Goal: Task Accomplishment & Management: Use online tool/utility

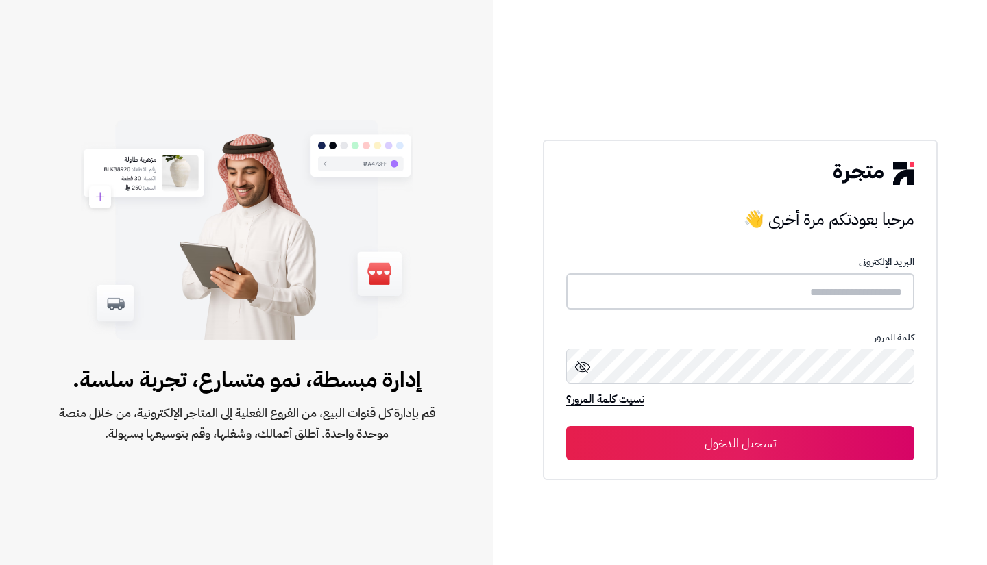
type input "**********"
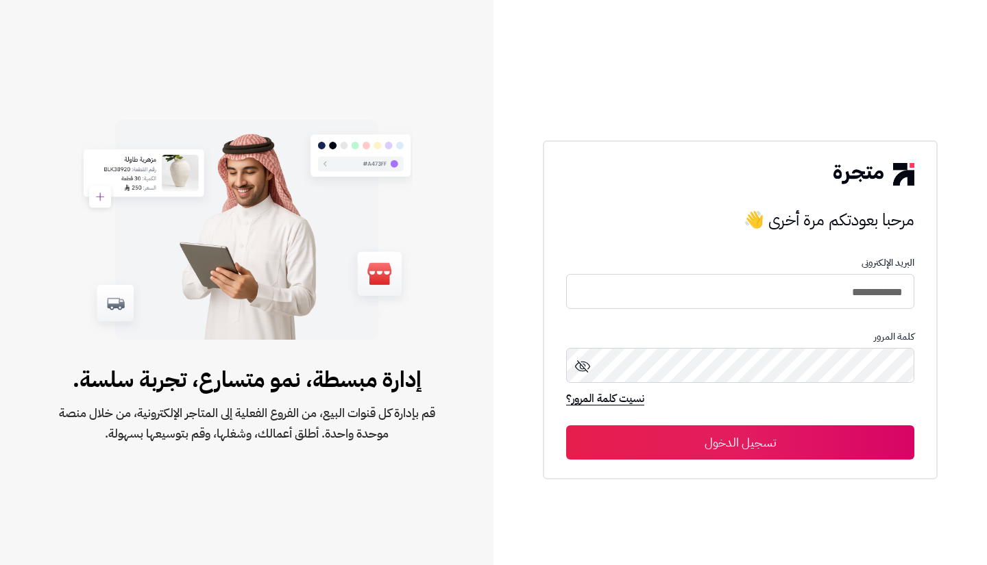
click at [757, 454] on button "تسجيل الدخول" at bounding box center [740, 443] width 348 height 34
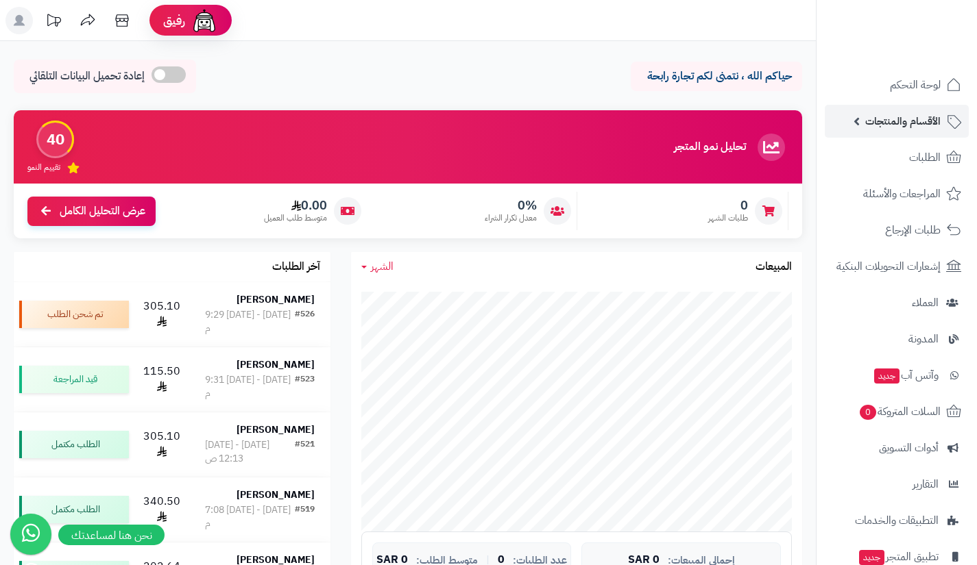
click at [871, 131] on link "الأقسام والمنتجات" at bounding box center [896, 121] width 144 height 33
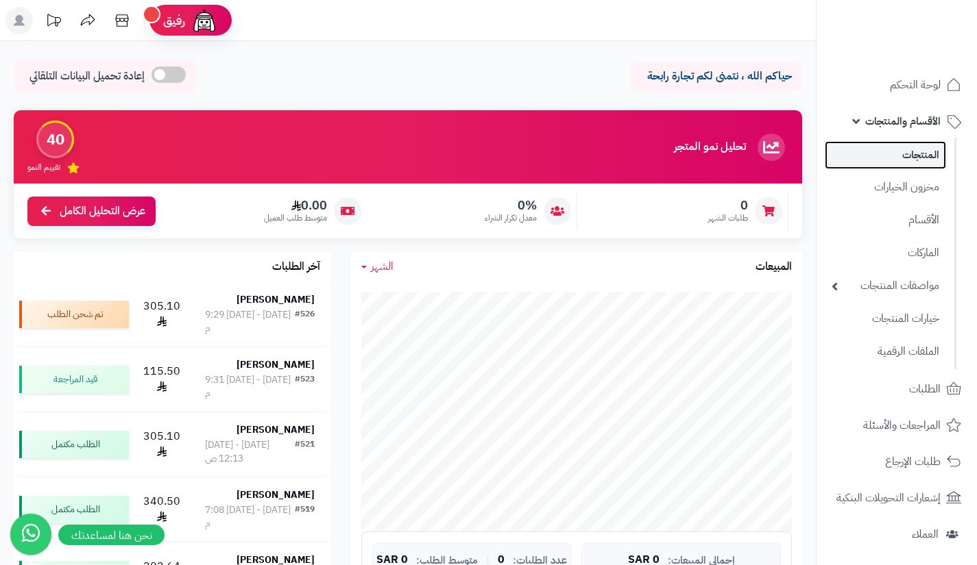
click at [881, 164] on link "المنتجات" at bounding box center [884, 155] width 121 height 28
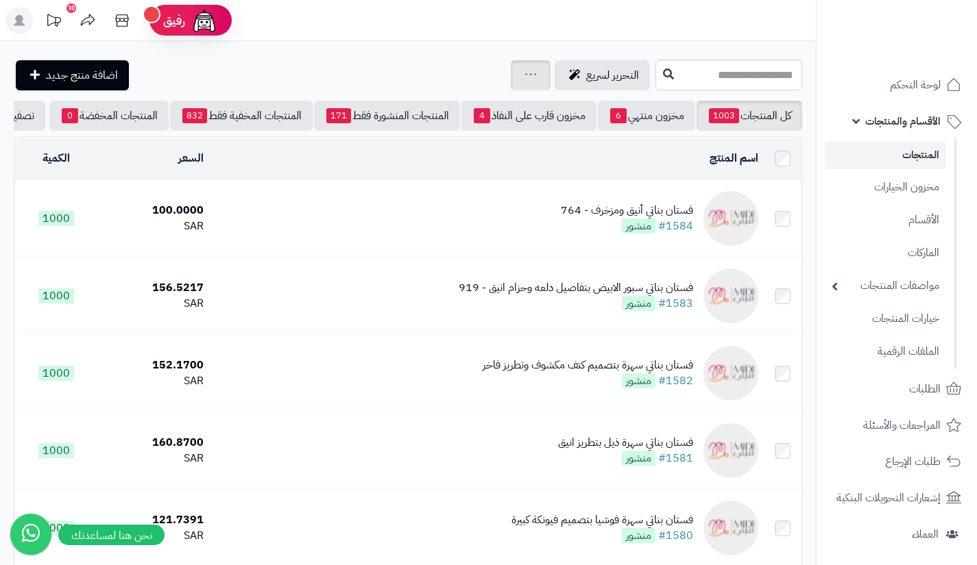
click at [525, 72] on icon at bounding box center [530, 74] width 11 height 9
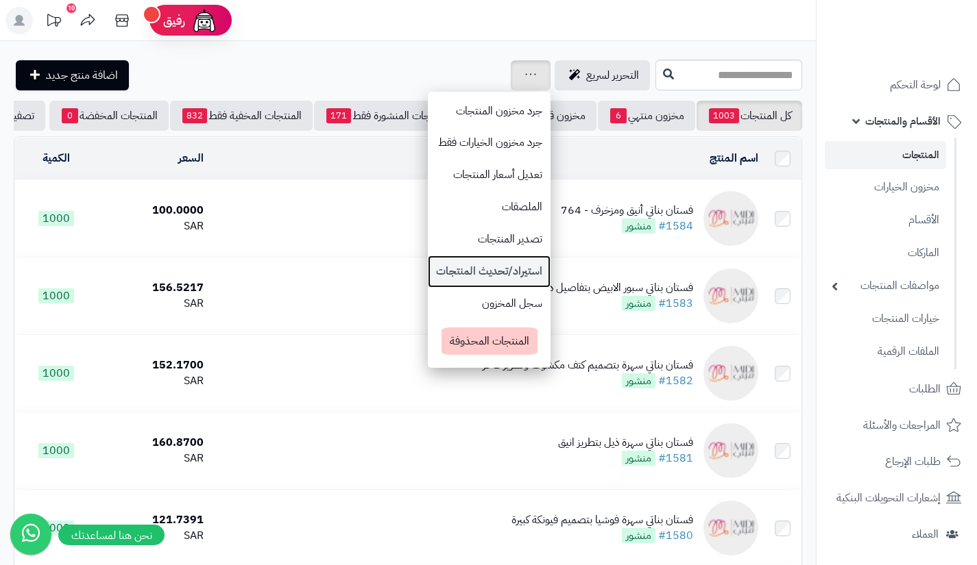
click at [431, 269] on link "استيراد/تحديث المنتجات" at bounding box center [489, 272] width 123 height 32
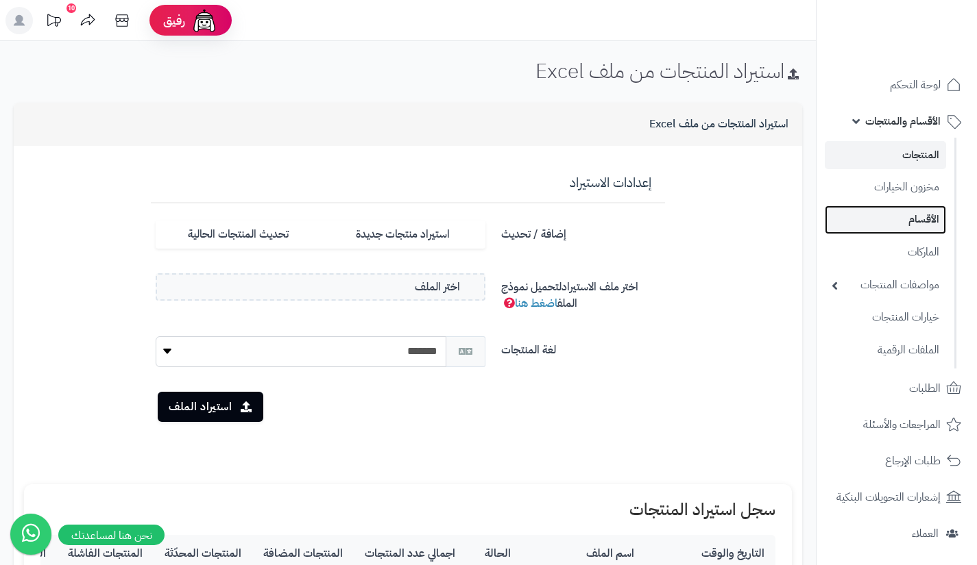
click at [919, 217] on link "الأقسام" at bounding box center [884, 220] width 121 height 28
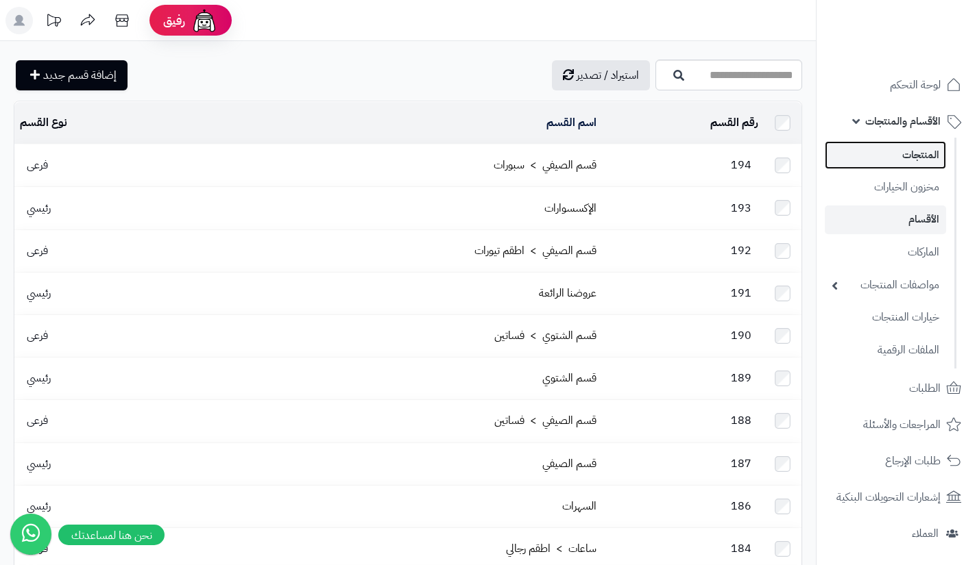
click at [874, 151] on link "المنتجات" at bounding box center [884, 155] width 121 height 28
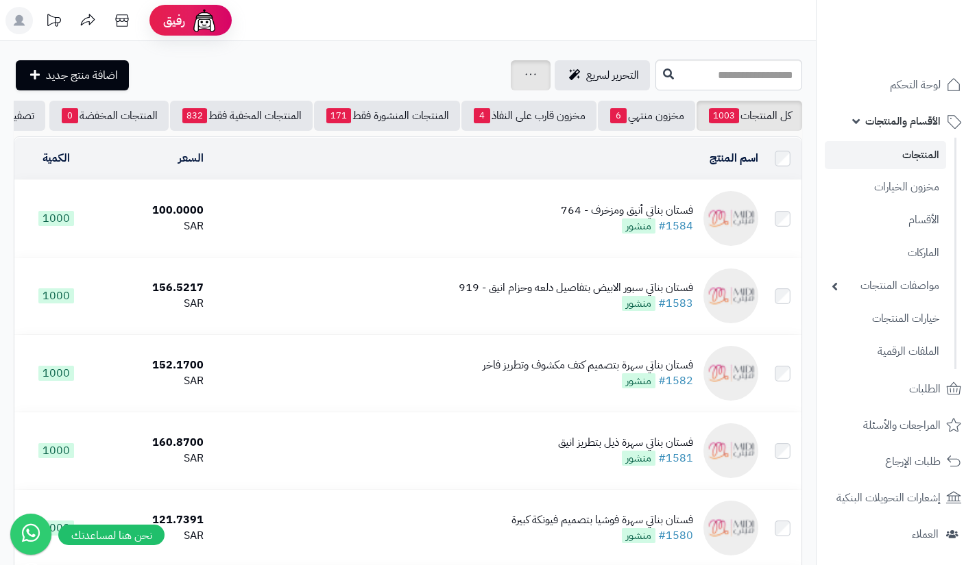
click at [525, 77] on icon at bounding box center [530, 74] width 11 height 9
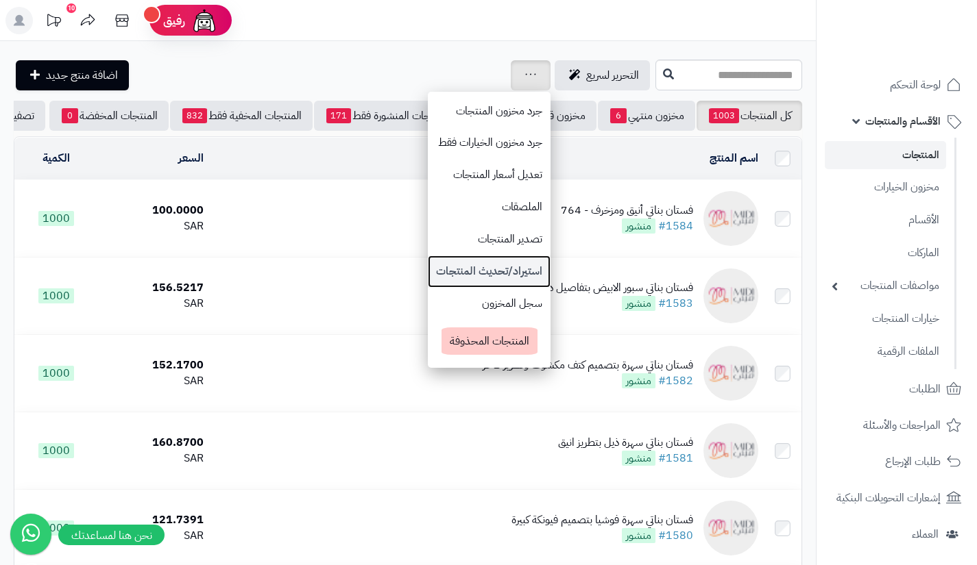
click at [428, 267] on link "استيراد/تحديث المنتجات" at bounding box center [489, 272] width 123 height 32
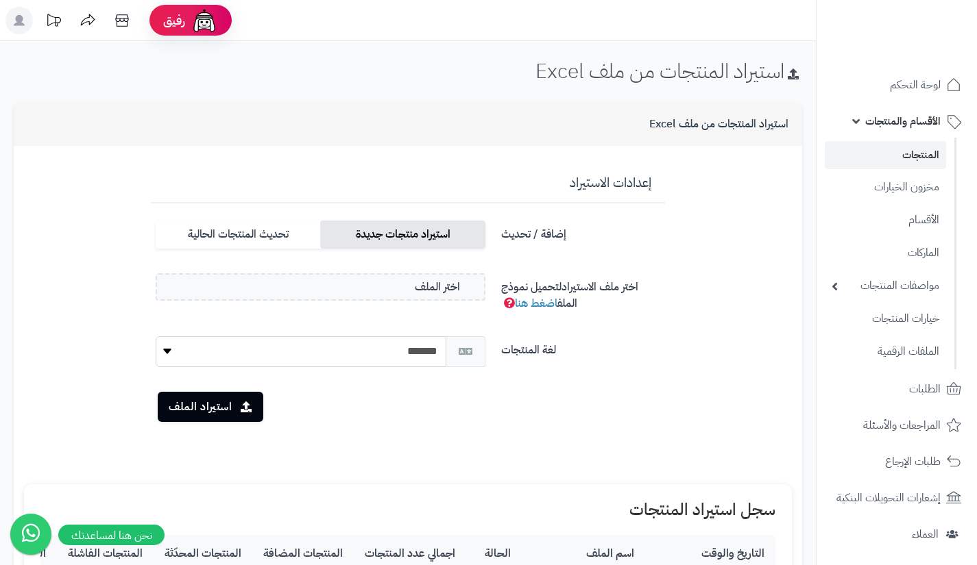
click at [385, 236] on label "استيراد منتجات جديدة" at bounding box center [402, 235] width 164 height 28
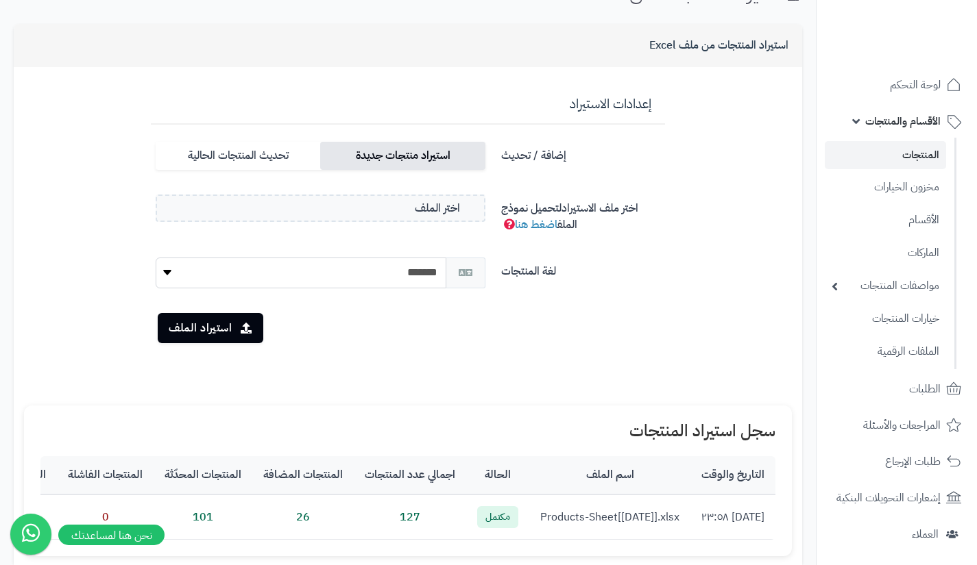
scroll to position [79, 0]
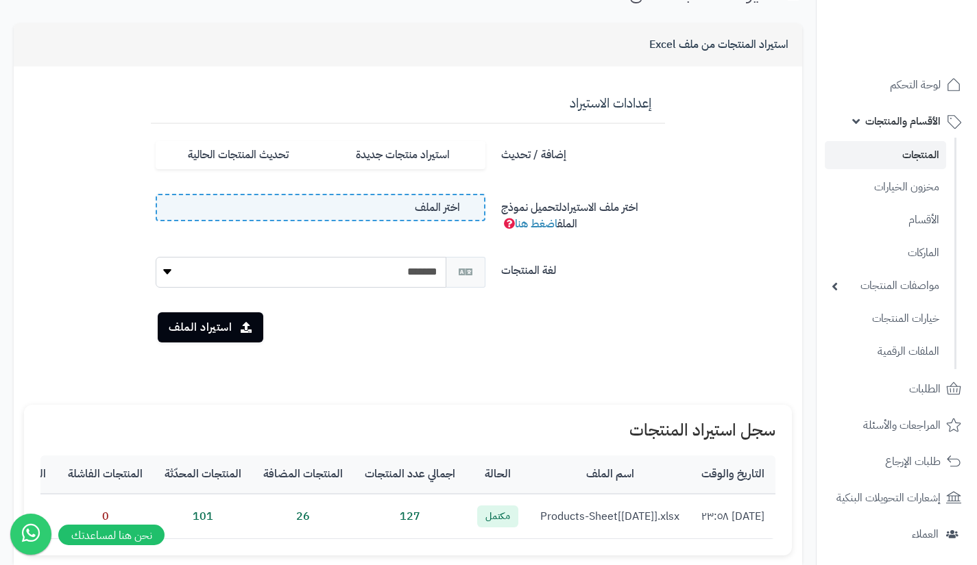
click at [440, 214] on span "اختر الملف" at bounding box center [437, 208] width 45 height 16
click at [0, 0] on input "اختر الملف" at bounding box center [0, 0] width 0 height 0
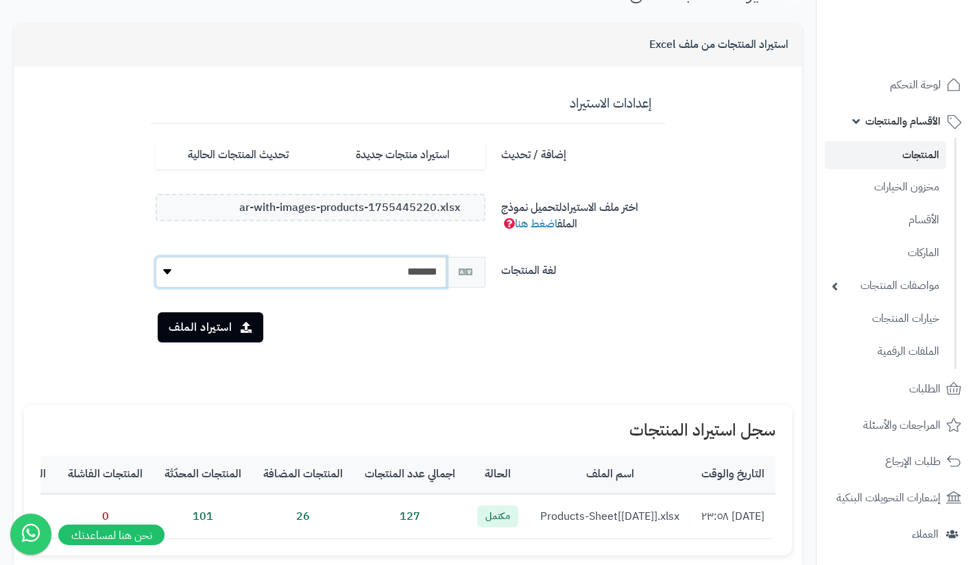
click at [191, 279] on select "******* *******" at bounding box center [301, 272] width 291 height 31
click at [117, 265] on form "**********" at bounding box center [408, 231] width 768 height 308
click at [206, 318] on button "استيراد الملف" at bounding box center [211, 327] width 106 height 30
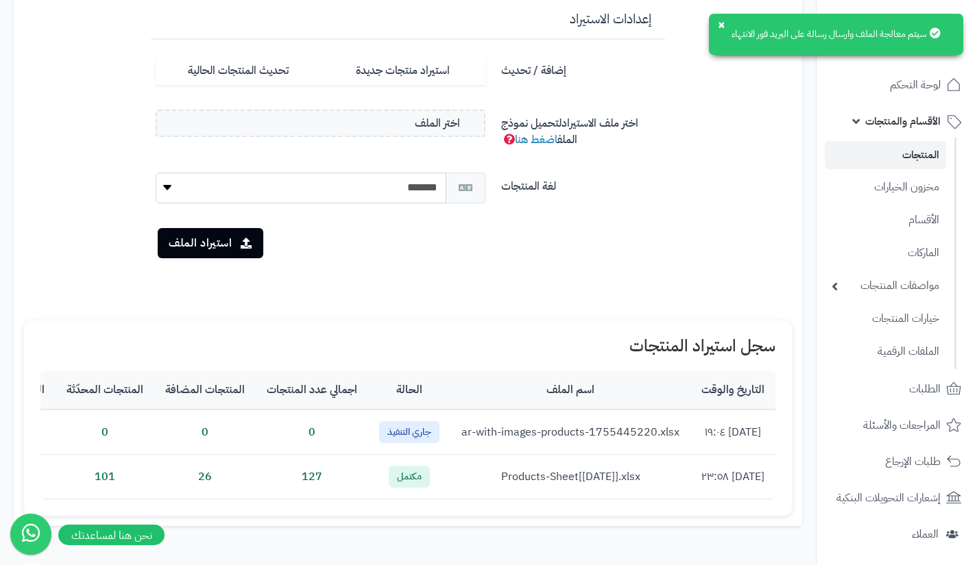
scroll to position [164, 0]
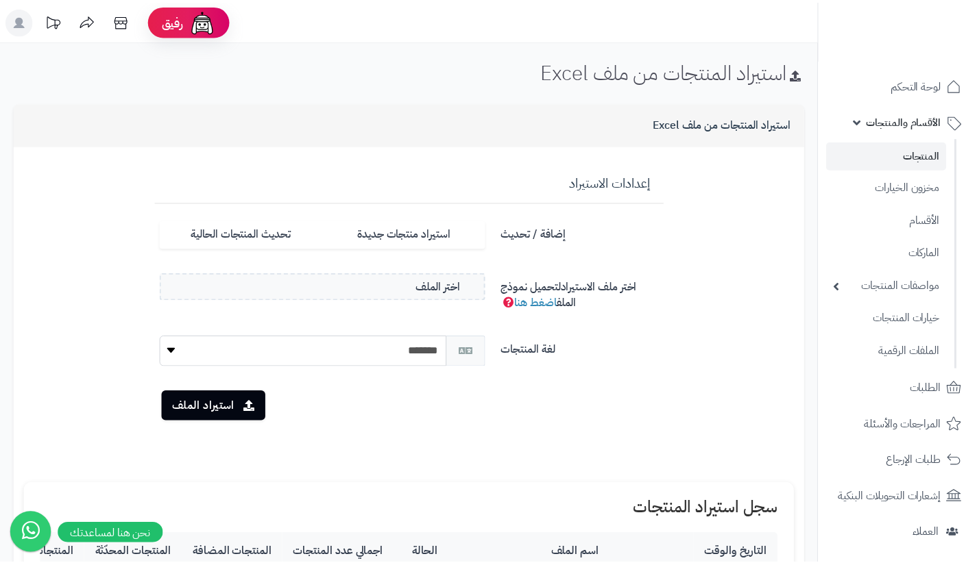
scroll to position [164, 0]
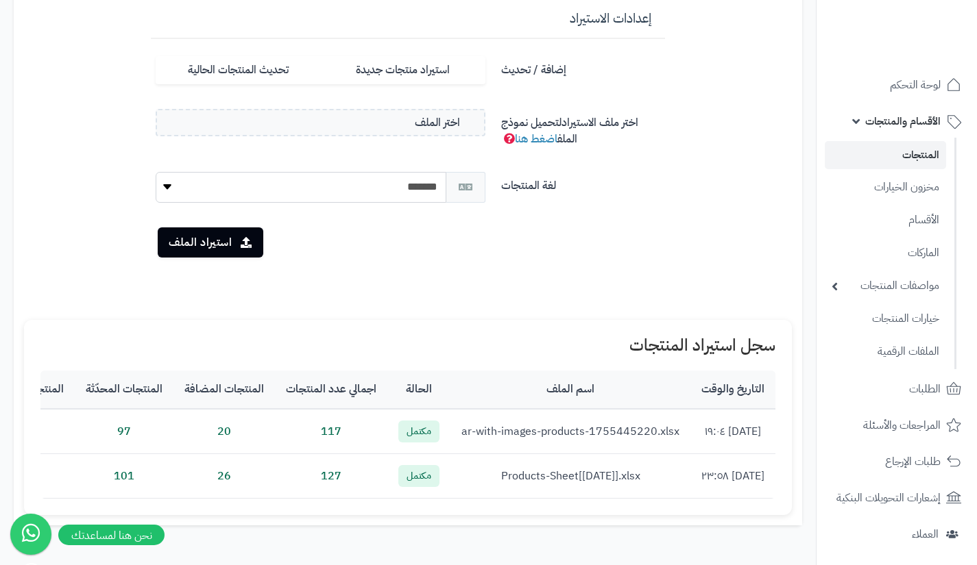
click at [907, 123] on span "الأقسام والمنتجات" at bounding box center [902, 121] width 75 height 19
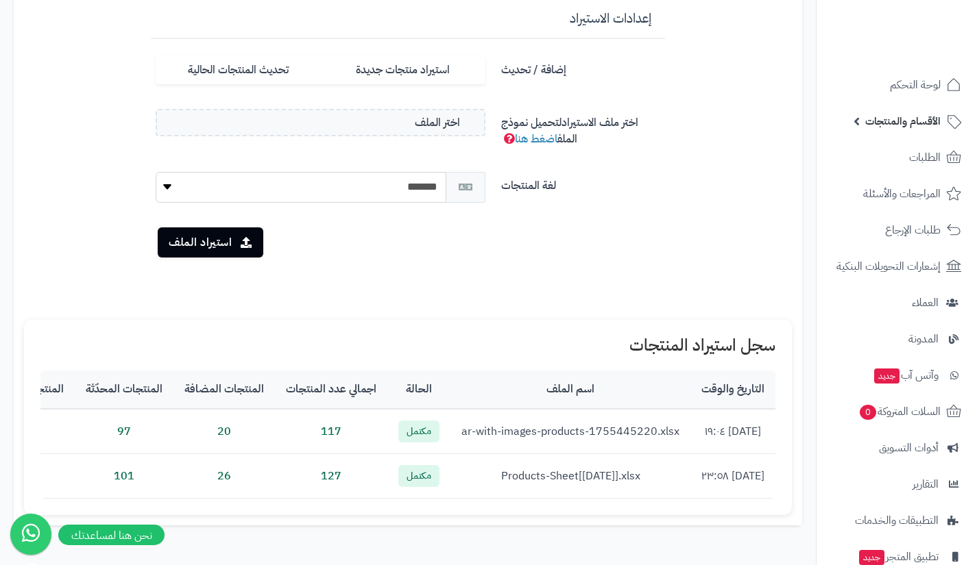
click at [907, 123] on span "الأقسام والمنتجات" at bounding box center [902, 121] width 75 height 19
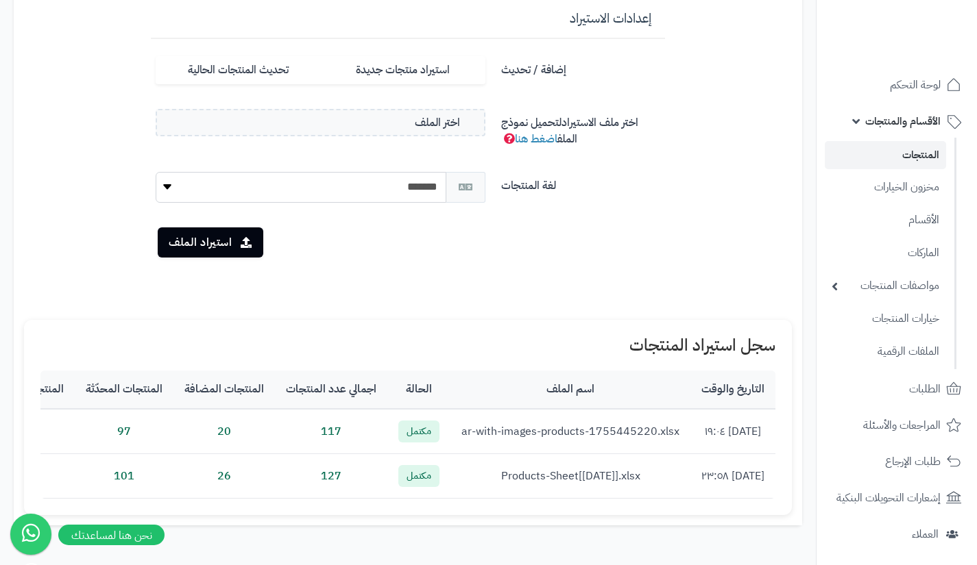
click at [907, 156] on link "المنتجات" at bounding box center [884, 155] width 121 height 28
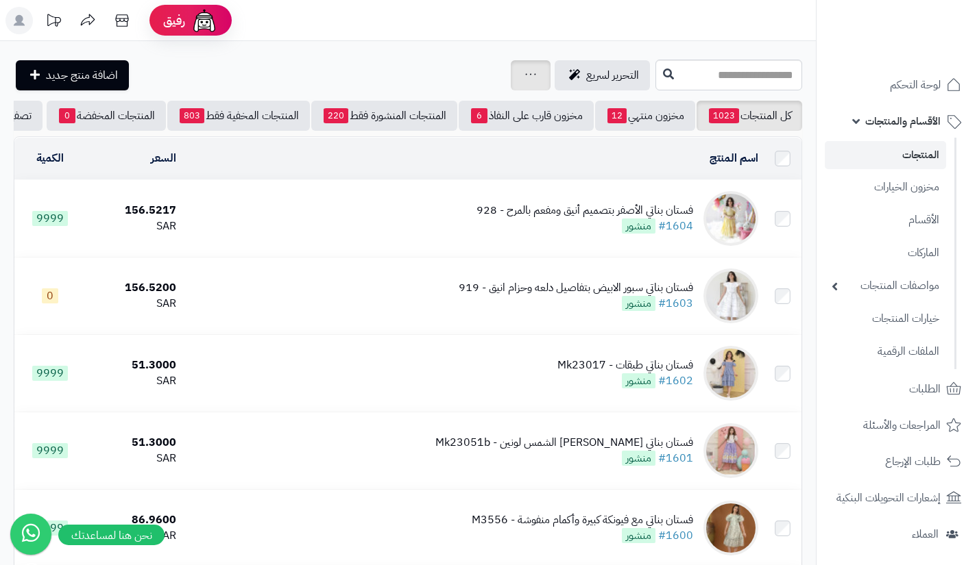
click at [511, 84] on div "جرد مخزون المنتجات جرد مخزون الخيارات فقط تعديل أسعار المنتجات الملصقات تصدير ا…" at bounding box center [531, 75] width 40 height 30
click at [511, 80] on div "جرد مخزون المنتجات جرد مخزون الخيارات فقط تعديل أسعار المنتجات الملصقات تصدير ا…" at bounding box center [531, 75] width 40 height 30
click at [511, 72] on div "جرد مخزون المنتجات جرد مخزون الخيارات فقط تعديل أسعار المنتجات الملصقات تصدير ا…" at bounding box center [531, 75] width 40 height 30
click at [511, 73] on div "جرد مخزون المنتجات جرد مخزون الخيارات فقط تعديل أسعار المنتجات الملصقات تصدير ا…" at bounding box center [531, 75] width 40 height 30
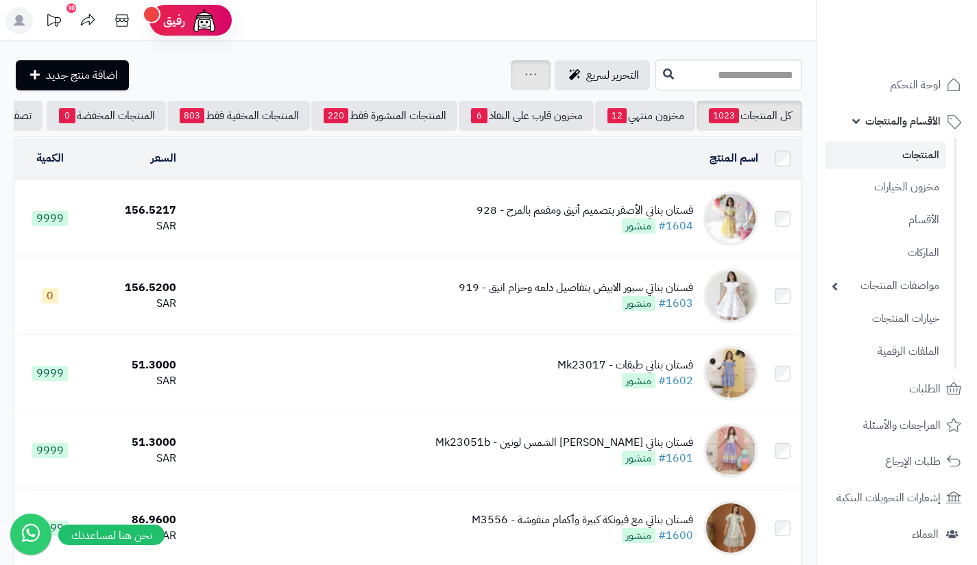
click at [511, 73] on div "جرد مخزون المنتجات جرد مخزون الخيارات فقط تعديل أسعار المنتجات الملصقات تصدير ا…" at bounding box center [531, 75] width 40 height 30
